Goal: Register for event/course

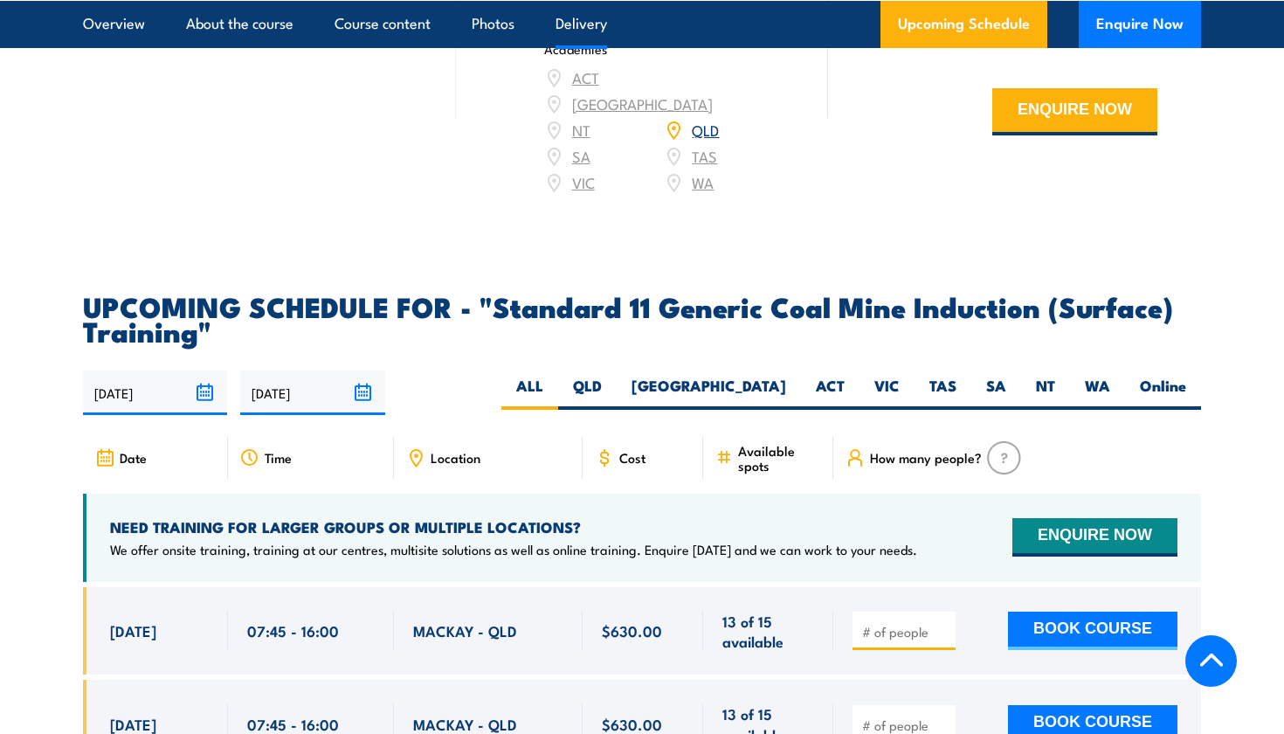
scroll to position [2982, 0]
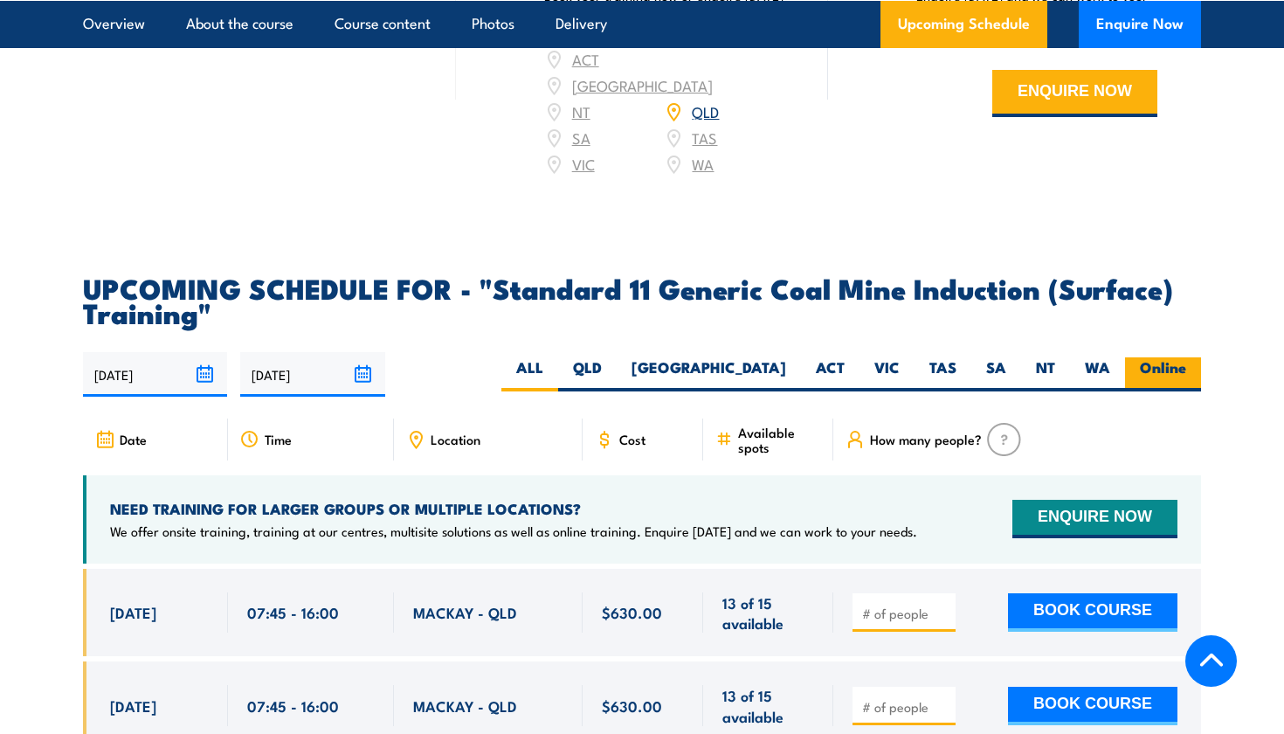
click at [1181, 369] on label "Online" at bounding box center [1163, 374] width 76 height 34
click at [1186, 369] on input "Online" at bounding box center [1191, 362] width 11 height 11
radio input "true"
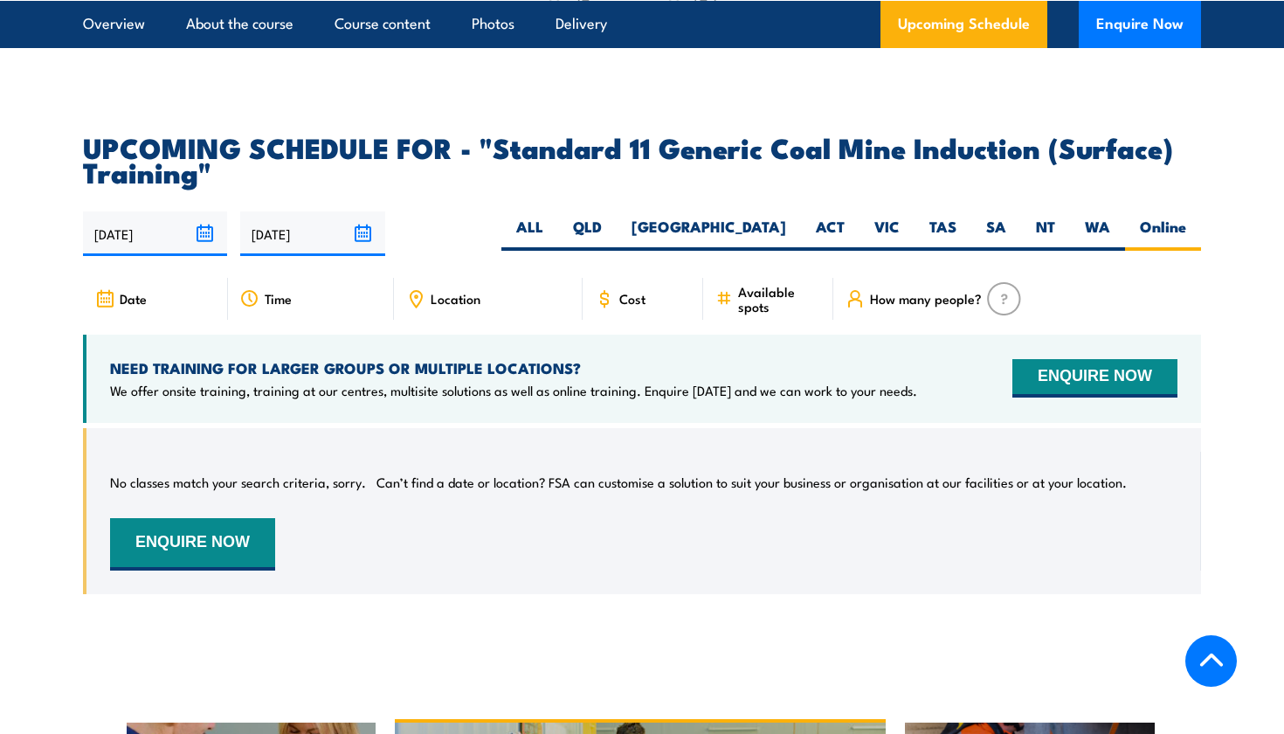
scroll to position [3120, 0]
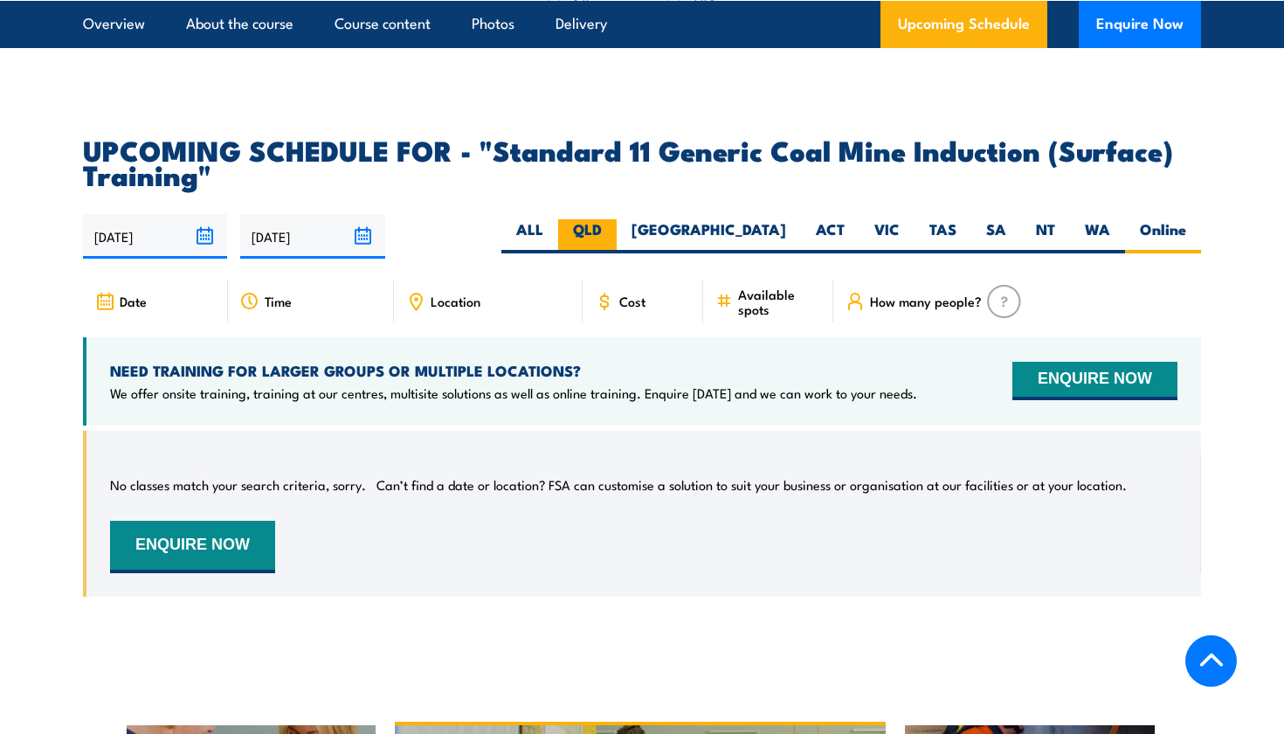
click at [617, 235] on label "QLD" at bounding box center [587, 236] width 59 height 34
click at [613, 231] on input "QLD" at bounding box center [607, 224] width 11 height 11
radio input "true"
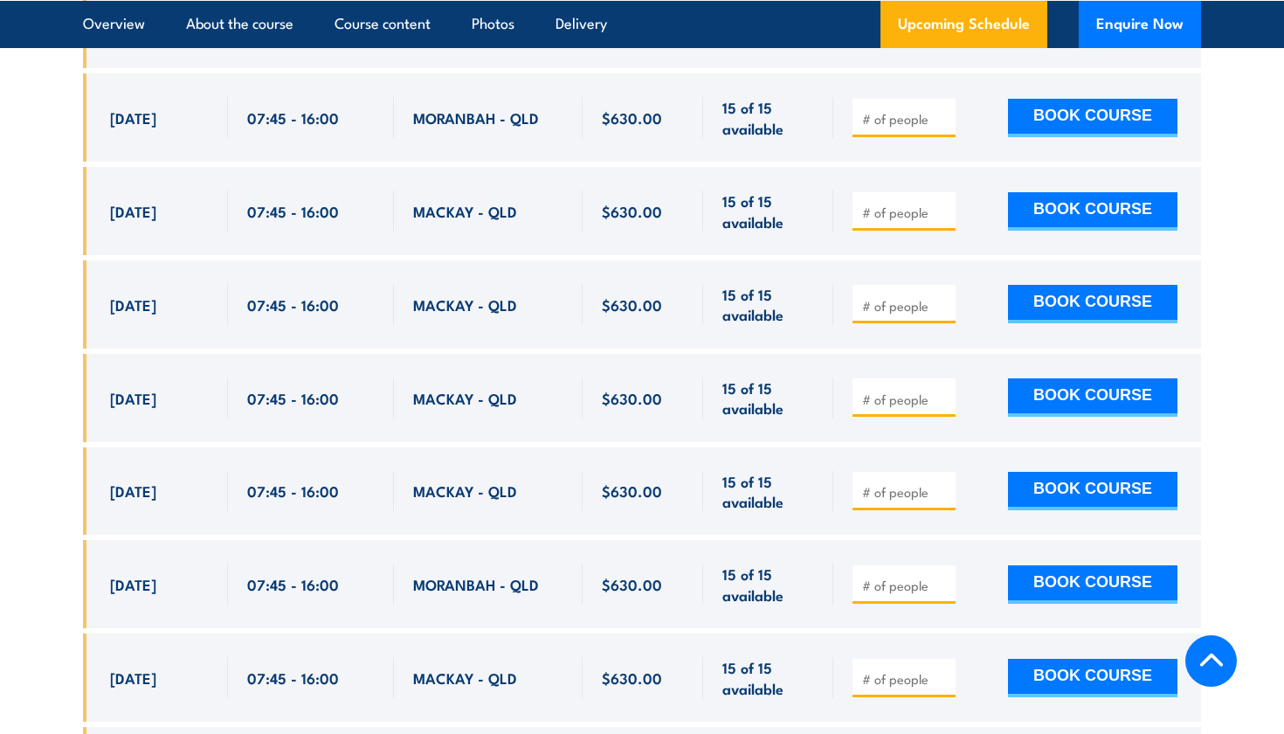
scroll to position [4038, 0]
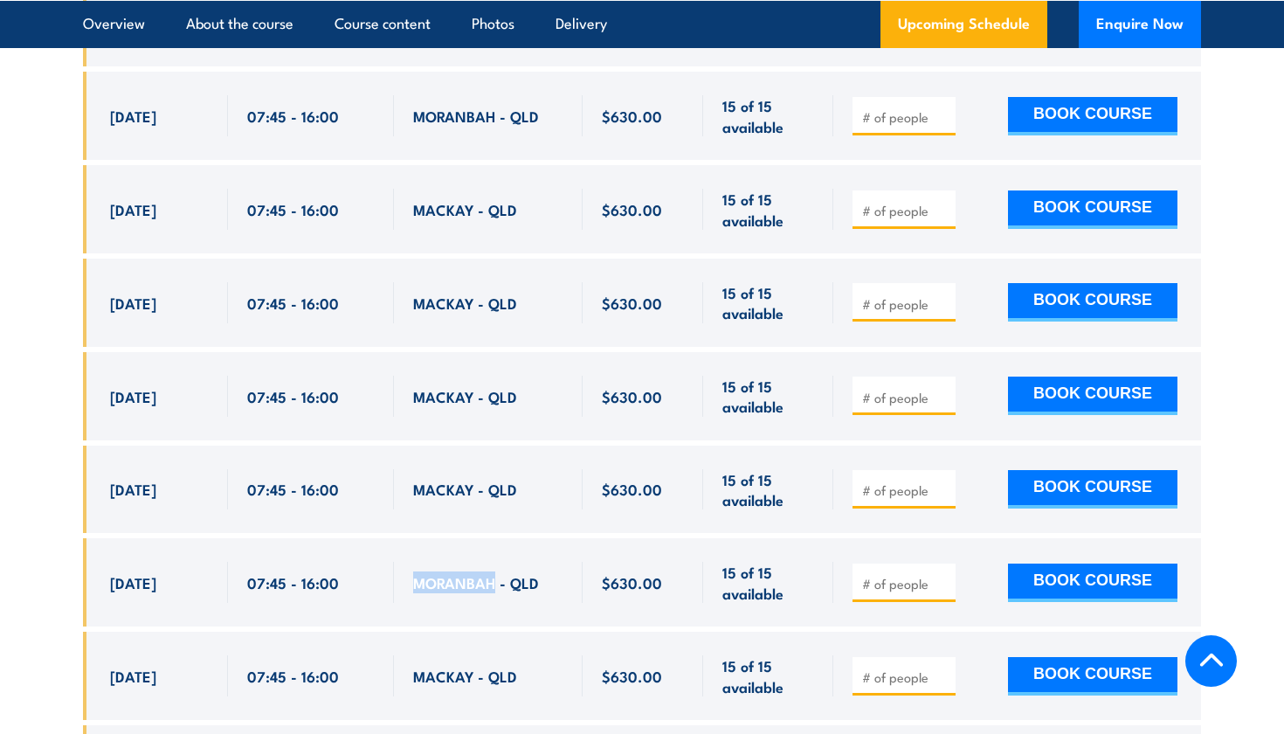
drag, startPoint x: 417, startPoint y: 570, endPoint x: 496, endPoint y: 569, distance: 78.6
click at [497, 572] on span "MORANBAH - QLD" at bounding box center [476, 582] width 126 height 20
copy span "MORANBAH"
click at [1223, 438] on section "UPCOMING SCHEDULE FOR - "Standard 11 Generic Coal Mine Induction (Surface) Trai…" at bounding box center [642, 262] width 1284 height 2086
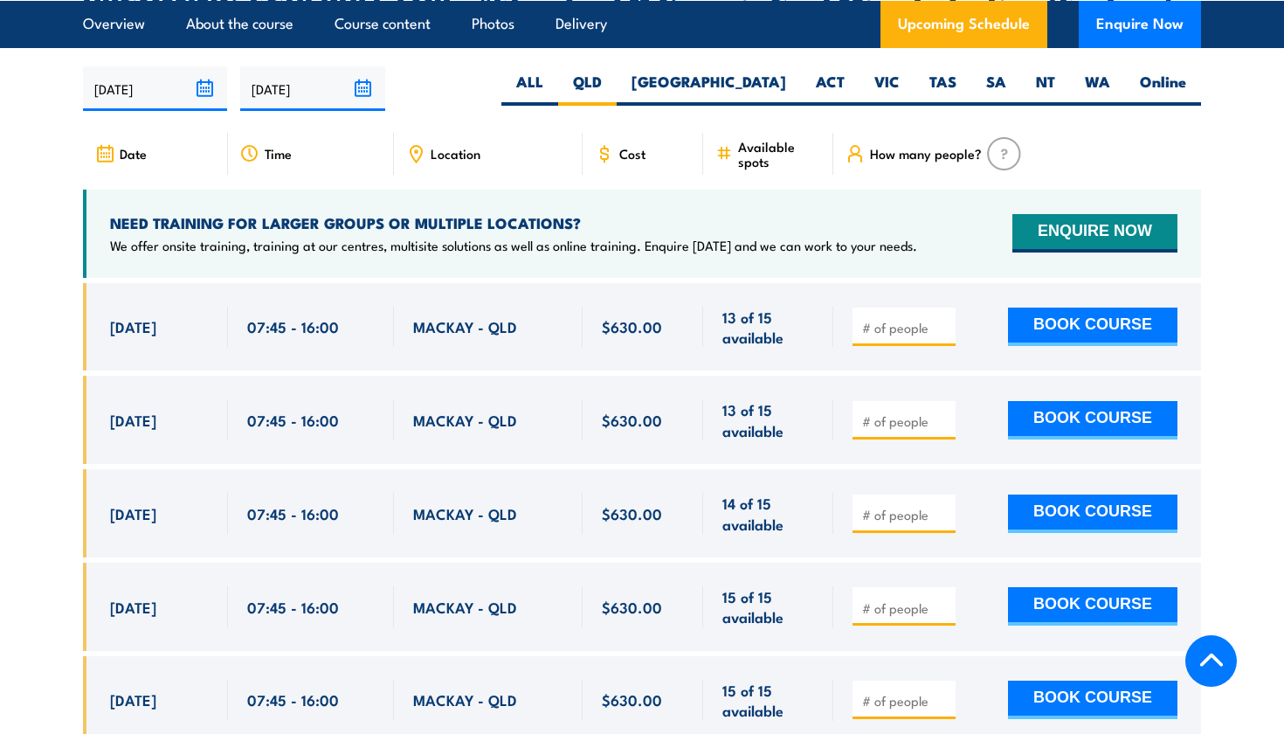
scroll to position [3266, 0]
